Goal: Information Seeking & Learning: Learn about a topic

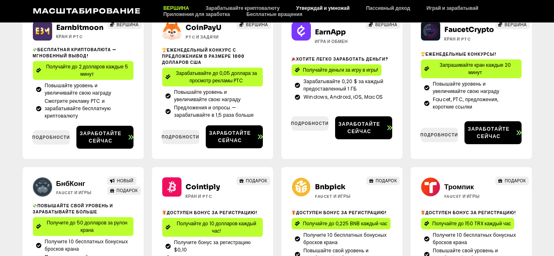
scroll to position [187, 0]
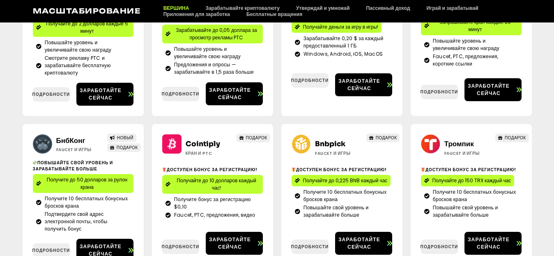
click at [19, 159] on div "Earnbitmoon Кран и PTC ВЕРШИНА Бесплатная криптовалюта — мгновенный вывод! Полу…" at bounding box center [277, 120] width 554 height 321
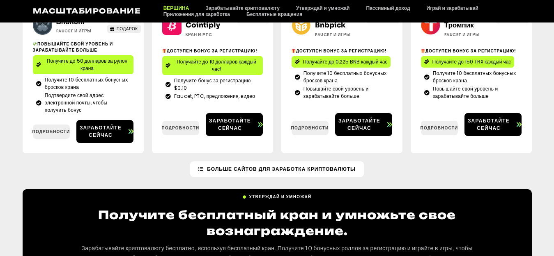
scroll to position [328, 0]
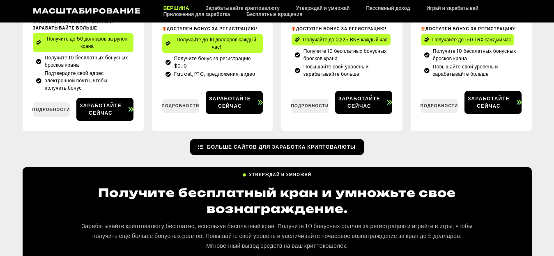
click at [258, 145] on font "Больше сайтов для заработка криптовалюты" at bounding box center [281, 147] width 149 height 7
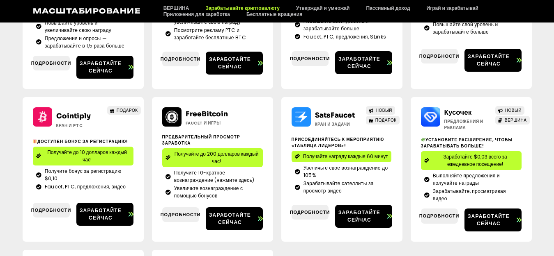
scroll to position [205, 0]
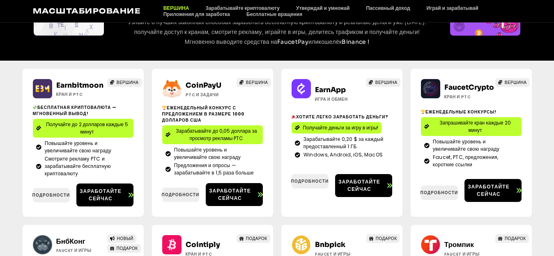
scroll to position [58, 0]
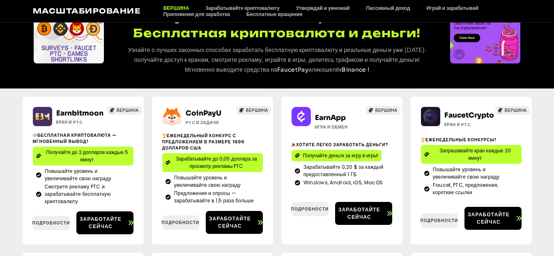
click at [9, 142] on div "Earnbitmoon Кран и PTC ВЕРШИНА Бесплатная криптовалюта — мгновенный вывод! Полу…" at bounding box center [277, 249] width 554 height 321
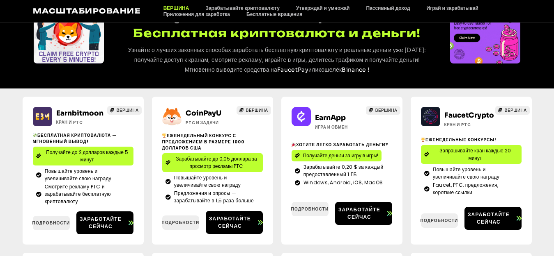
scroll to position [0, 0]
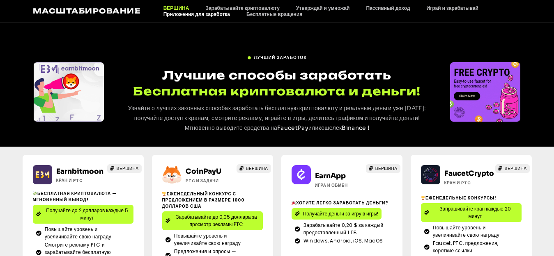
click at [189, 13] on font "Приложения для заработка" at bounding box center [196, 14] width 66 height 6
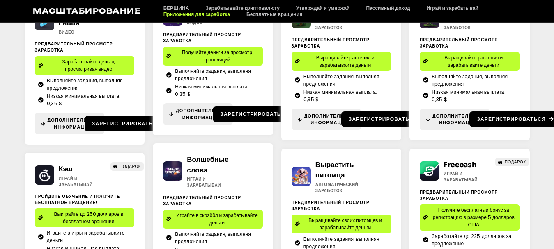
scroll to position [125, 0]
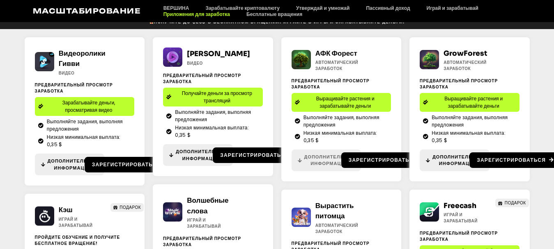
click at [325, 167] on font "Дополнительная информация" at bounding box center [329, 161] width 51 height 14
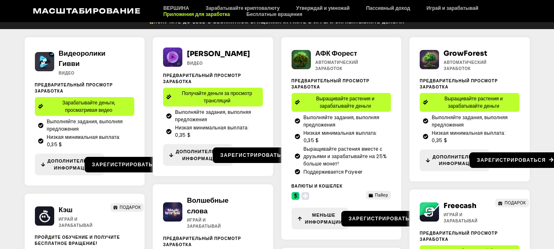
scroll to position [166, 0]
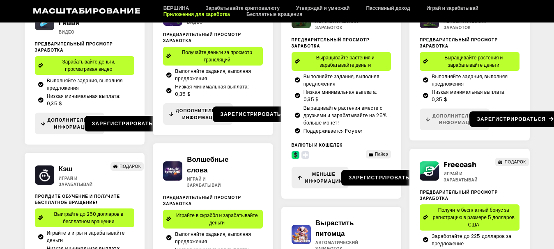
click at [443, 126] on font "Дополнительная информация" at bounding box center [457, 120] width 51 height 14
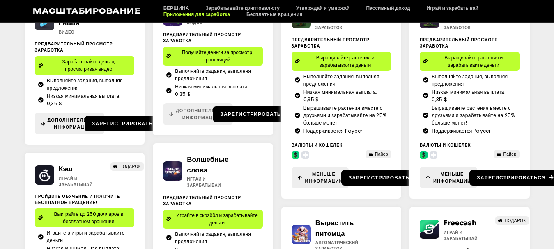
click at [180, 121] on font "Дополнительная информация" at bounding box center [201, 115] width 51 height 14
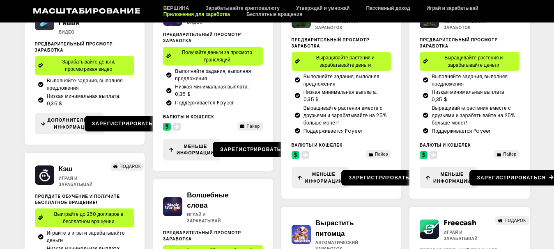
scroll to position [125, 0]
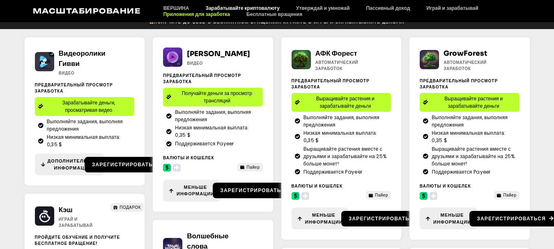
click at [241, 6] on font "Зарабатывайте криптовалюту" at bounding box center [242, 8] width 74 height 6
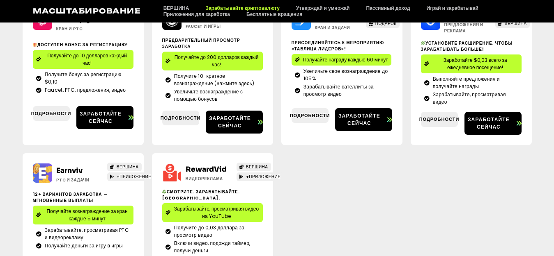
scroll to position [151, 0]
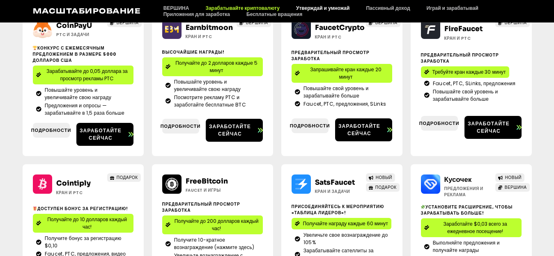
click at [321, 7] on font "Утверждай и умножай" at bounding box center [322, 8] width 53 height 6
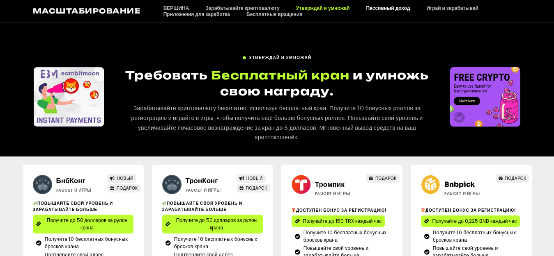
click at [378, 5] on font "Пассивный доход" at bounding box center [388, 8] width 44 height 6
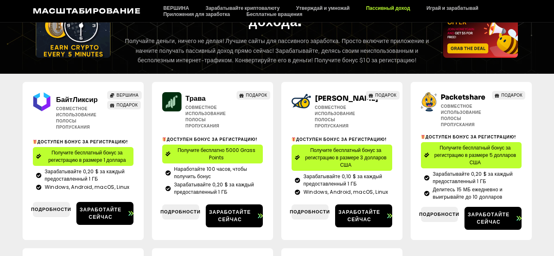
scroll to position [41, 0]
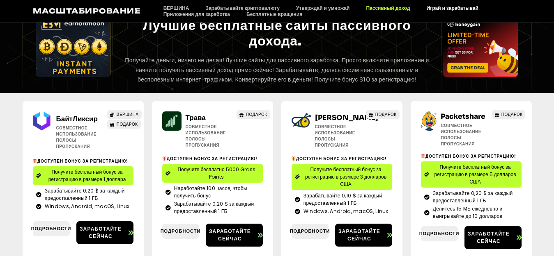
click at [450, 7] on font "Играй и зарабатывай" at bounding box center [452, 8] width 52 height 6
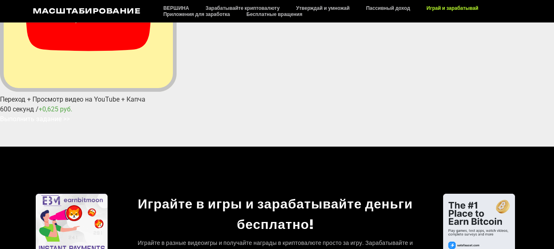
scroll to position [84, 0]
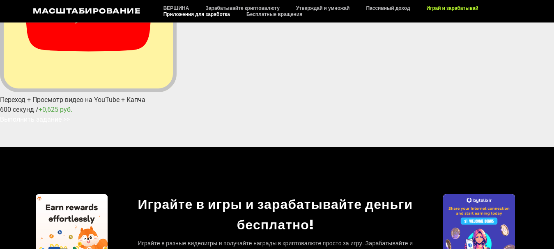
click at [178, 13] on font "Приложения для заработка" at bounding box center [196, 14] width 66 height 6
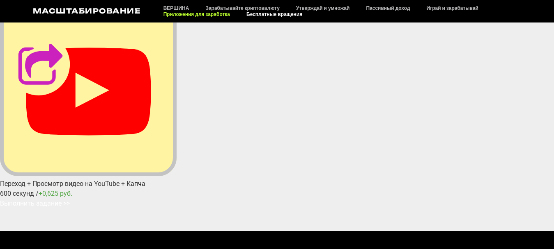
click at [277, 12] on font "Бесплатные вращения" at bounding box center [274, 14] width 56 height 6
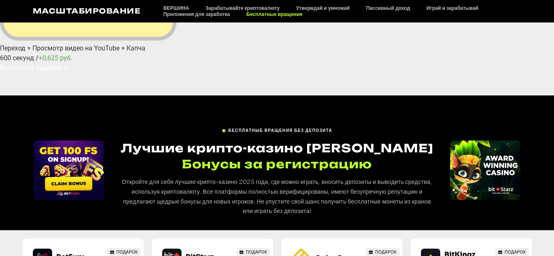
scroll to position [166, 0]
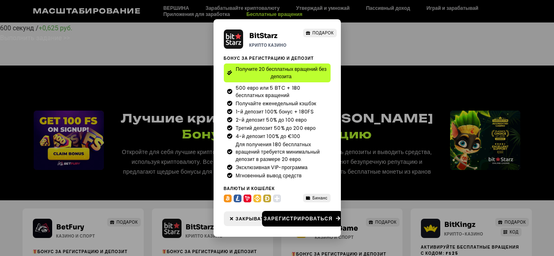
click at [389, 138] on div "BitStarz Крипто Казино ПОДАРОК БОНУС ЗА РЕГИСТРАЦИЮ И ДЕПОЗИТ Получите 20 беспл…" at bounding box center [277, 128] width 554 height 256
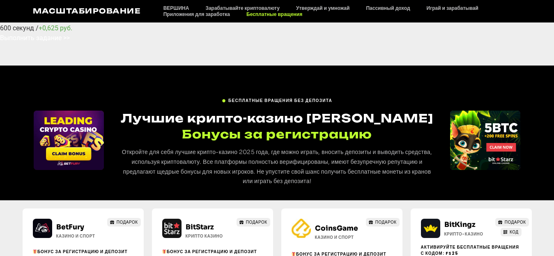
click at [176, 43] on div at bounding box center [88, 43] width 176 height 0
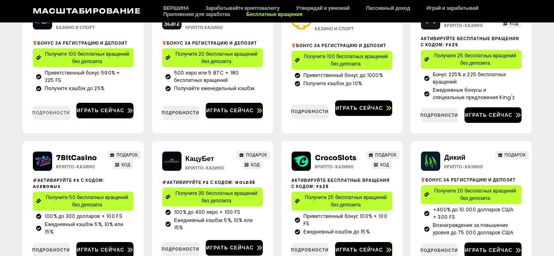
click at [46, 110] on font "Подробности" at bounding box center [51, 113] width 38 height 6
click at [176, 112] on font "Подробности" at bounding box center [181, 113] width 38 height 6
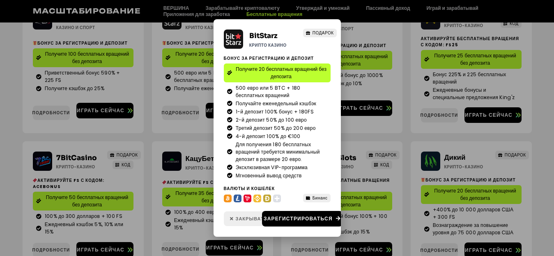
click at [231, 217] on icon at bounding box center [232, 219] width 4 height 5
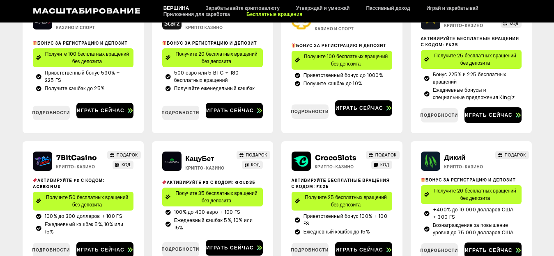
click at [174, 7] on font "ВЕРШИНА" at bounding box center [176, 8] width 26 height 6
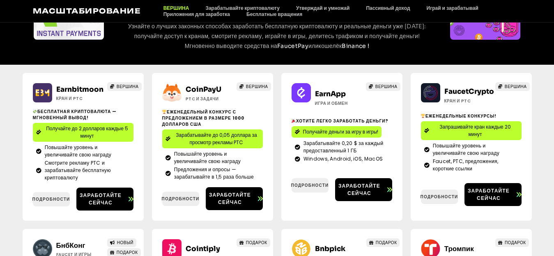
scroll to position [84, 0]
